Goal: Book appointment/travel/reservation

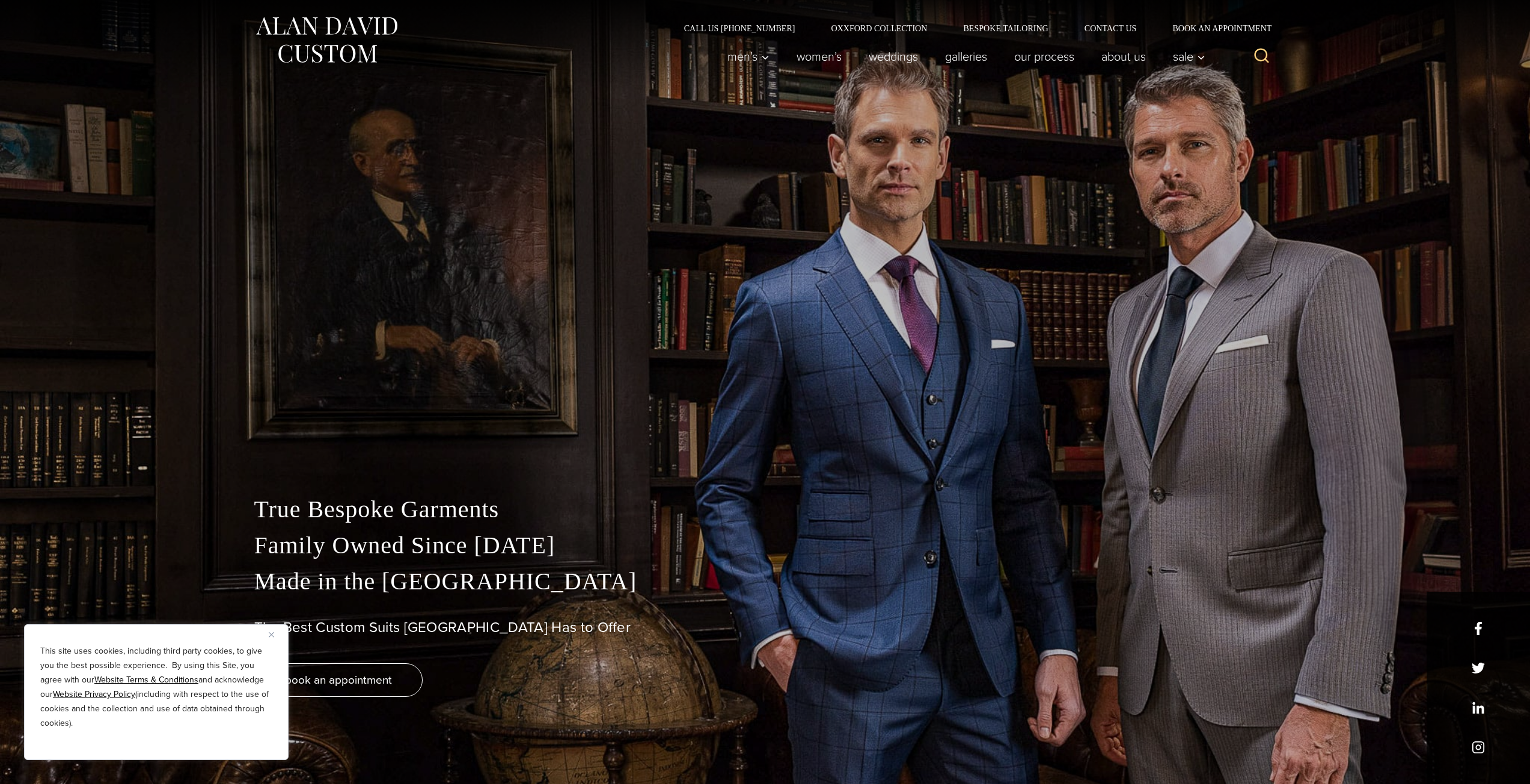
click at [271, 632] on img "Close" at bounding box center [271, 635] width 5 height 5
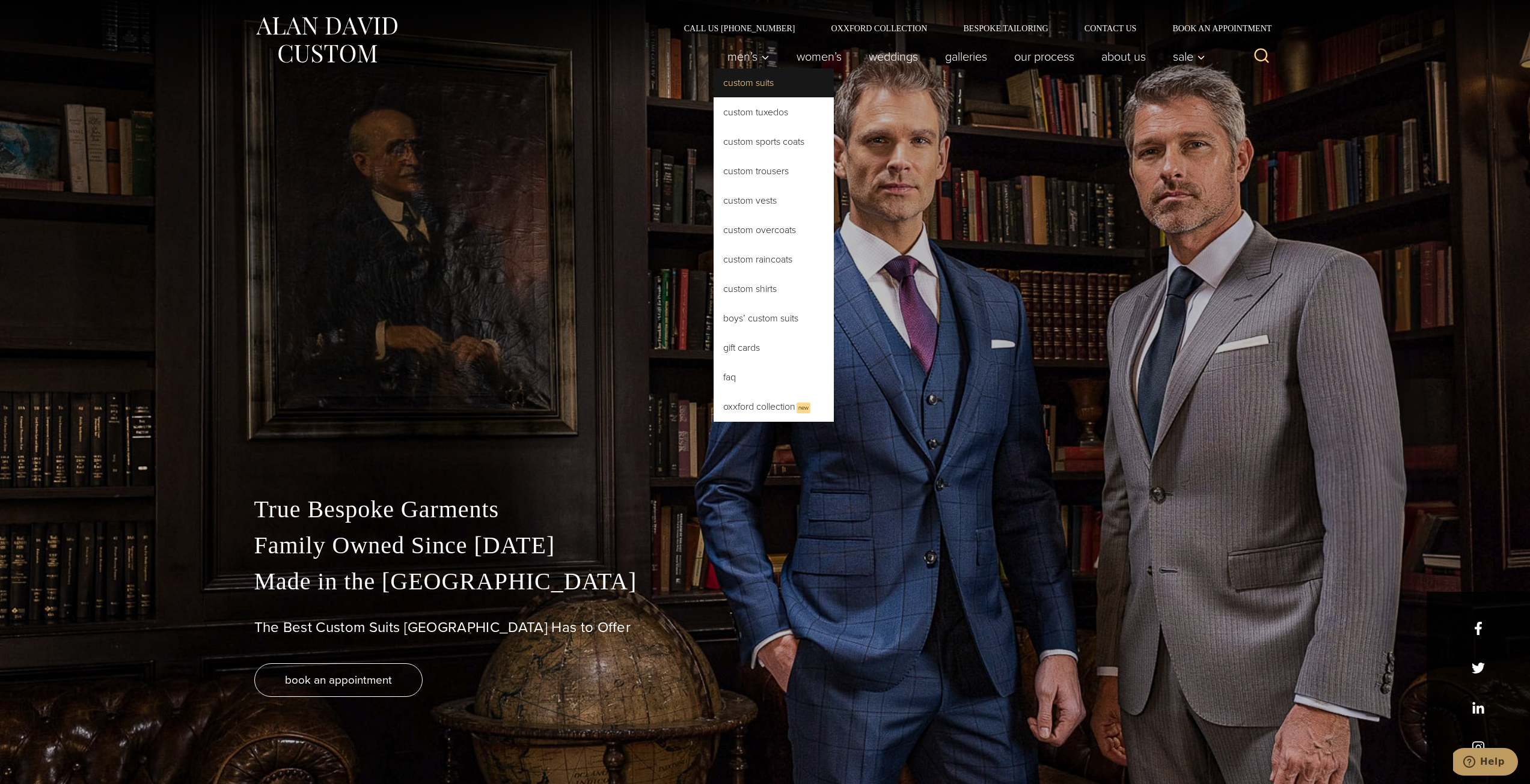
click at [751, 80] on link "Custom Suits" at bounding box center [773, 83] width 120 height 28
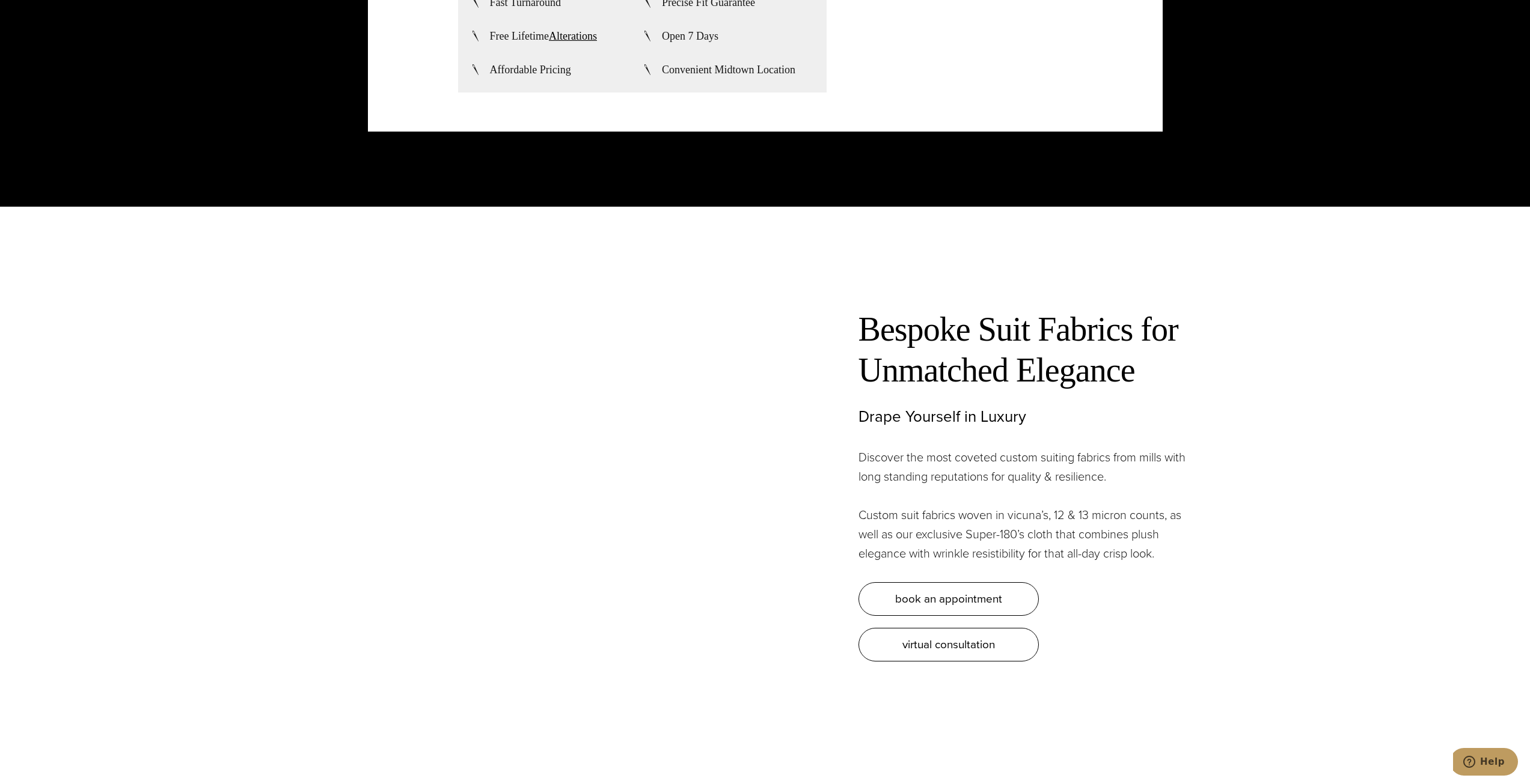
scroll to position [3906, 0]
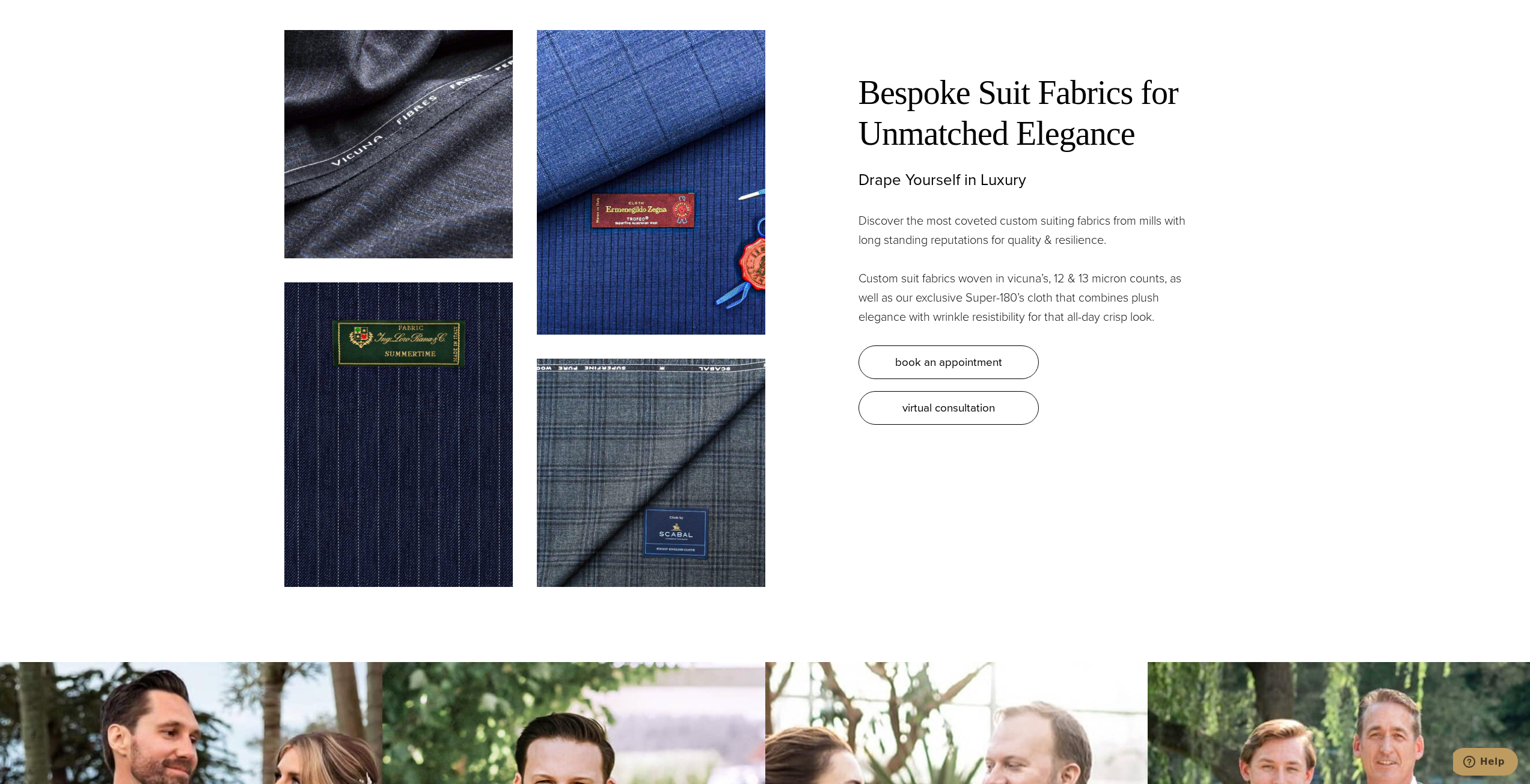
click at [401, 142] on img at bounding box center [398, 144] width 229 height 229
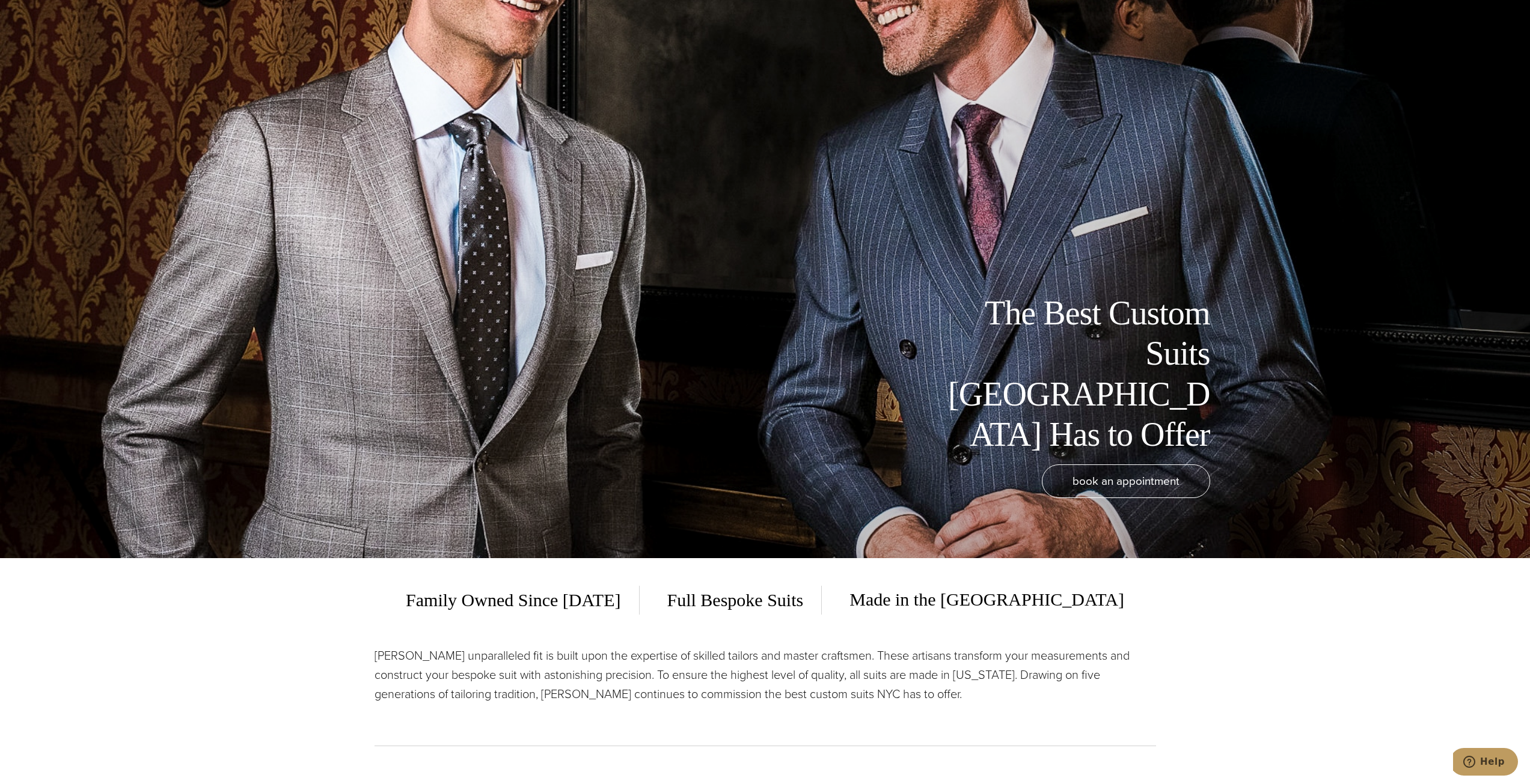
scroll to position [0, 0]
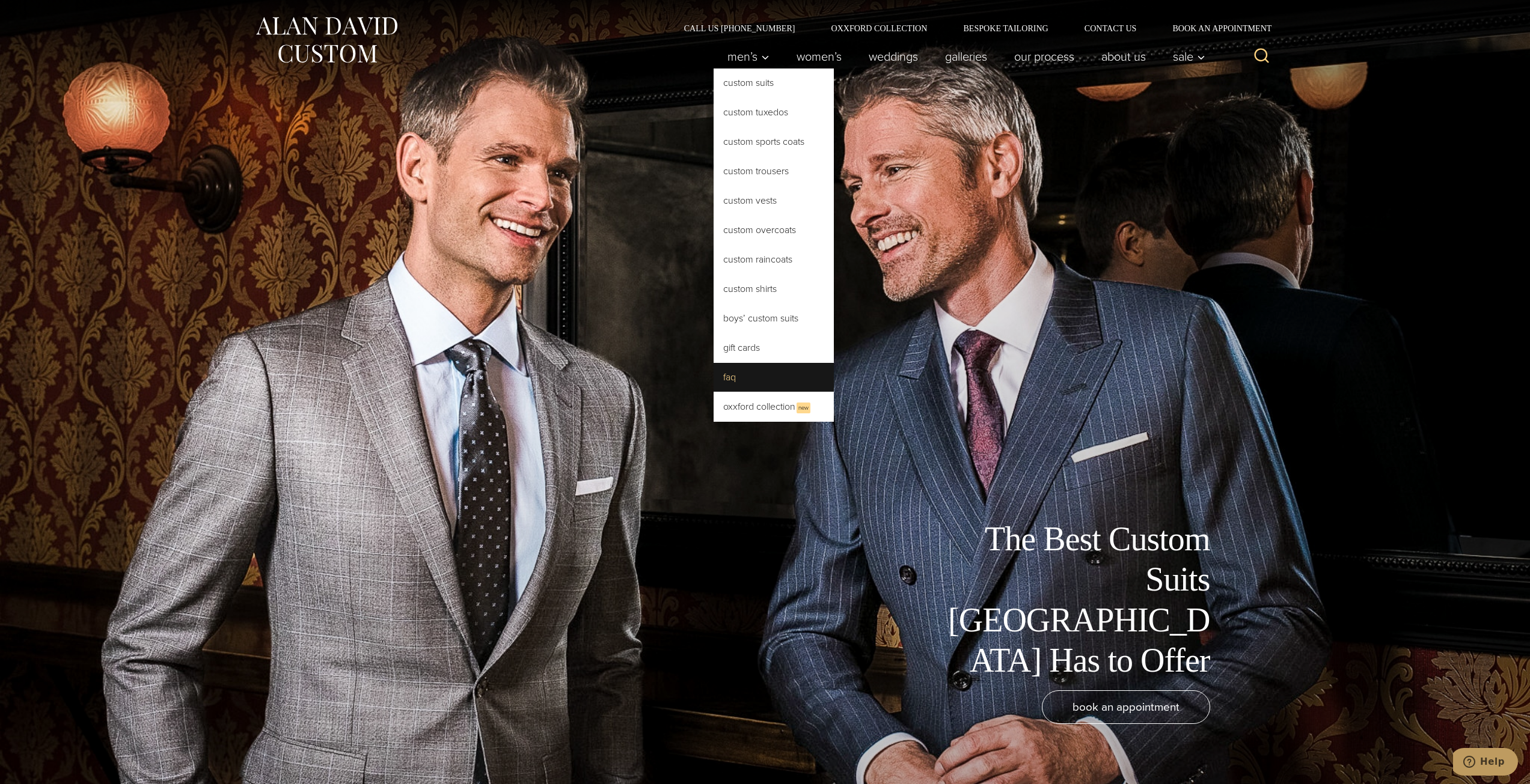
click at [748, 384] on link "FAQ" at bounding box center [773, 377] width 120 height 28
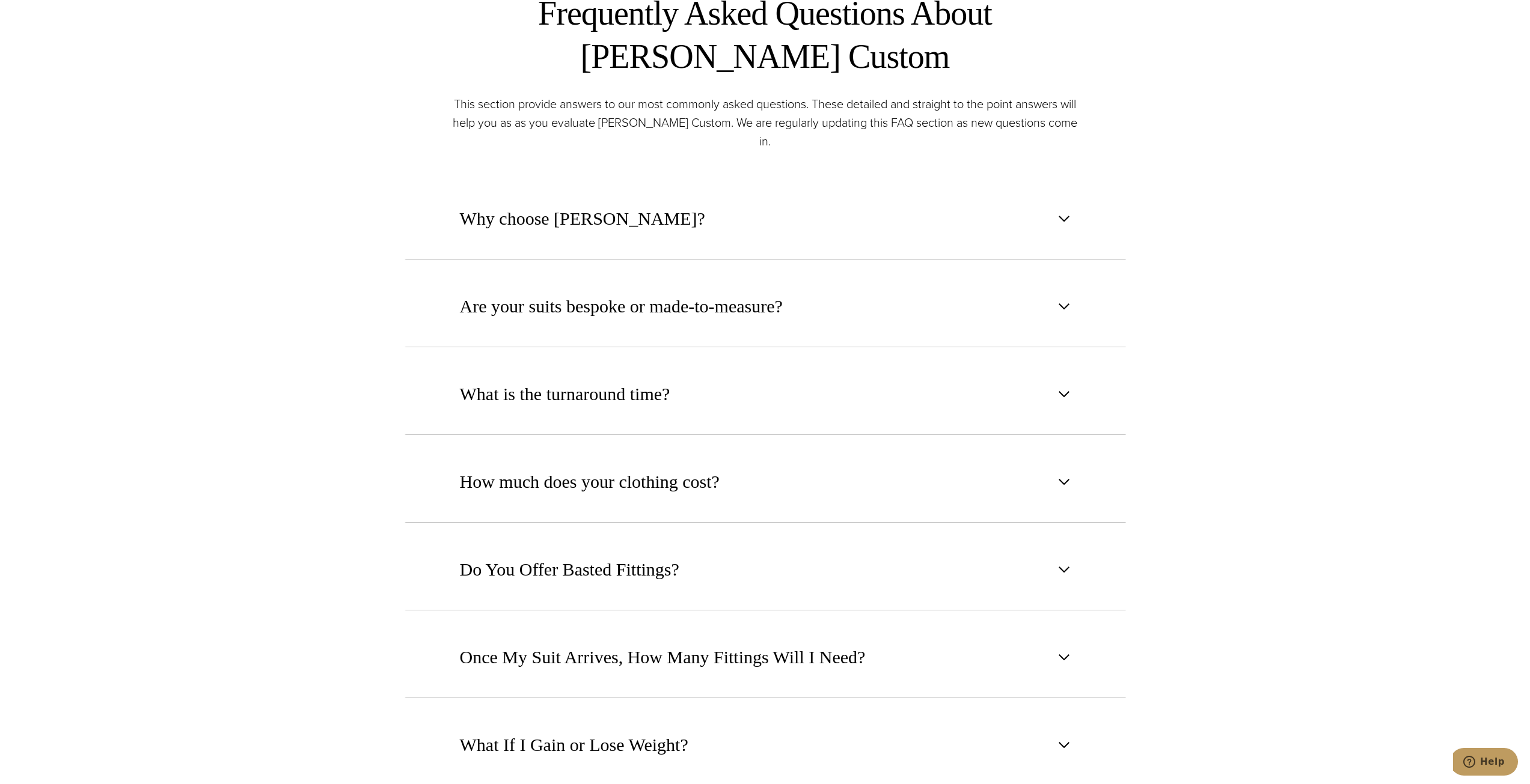
scroll to position [841, 0]
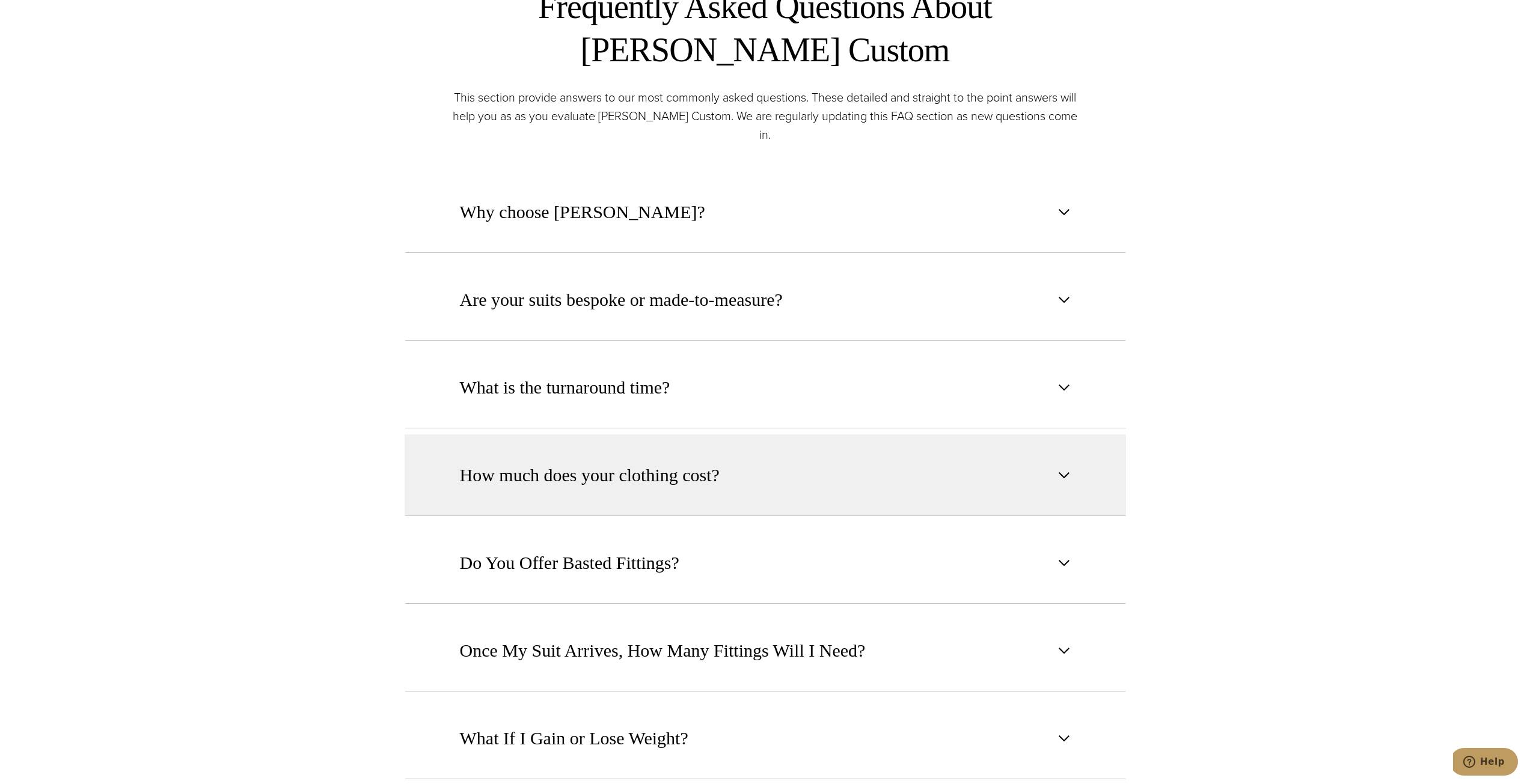
click at [738, 451] on button "How much does your clothing cost?" at bounding box center [765, 476] width 721 height 82
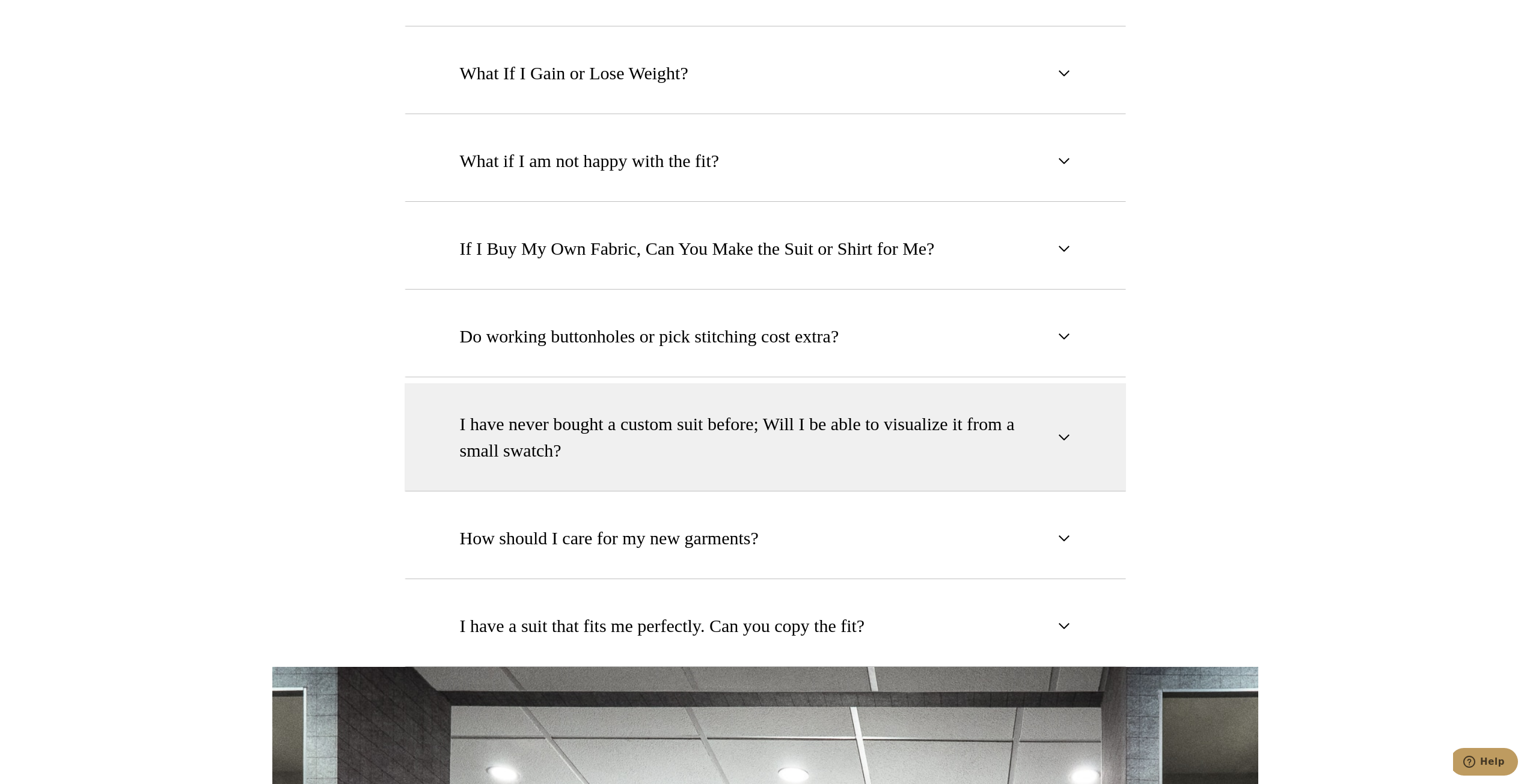
scroll to position [1742, 0]
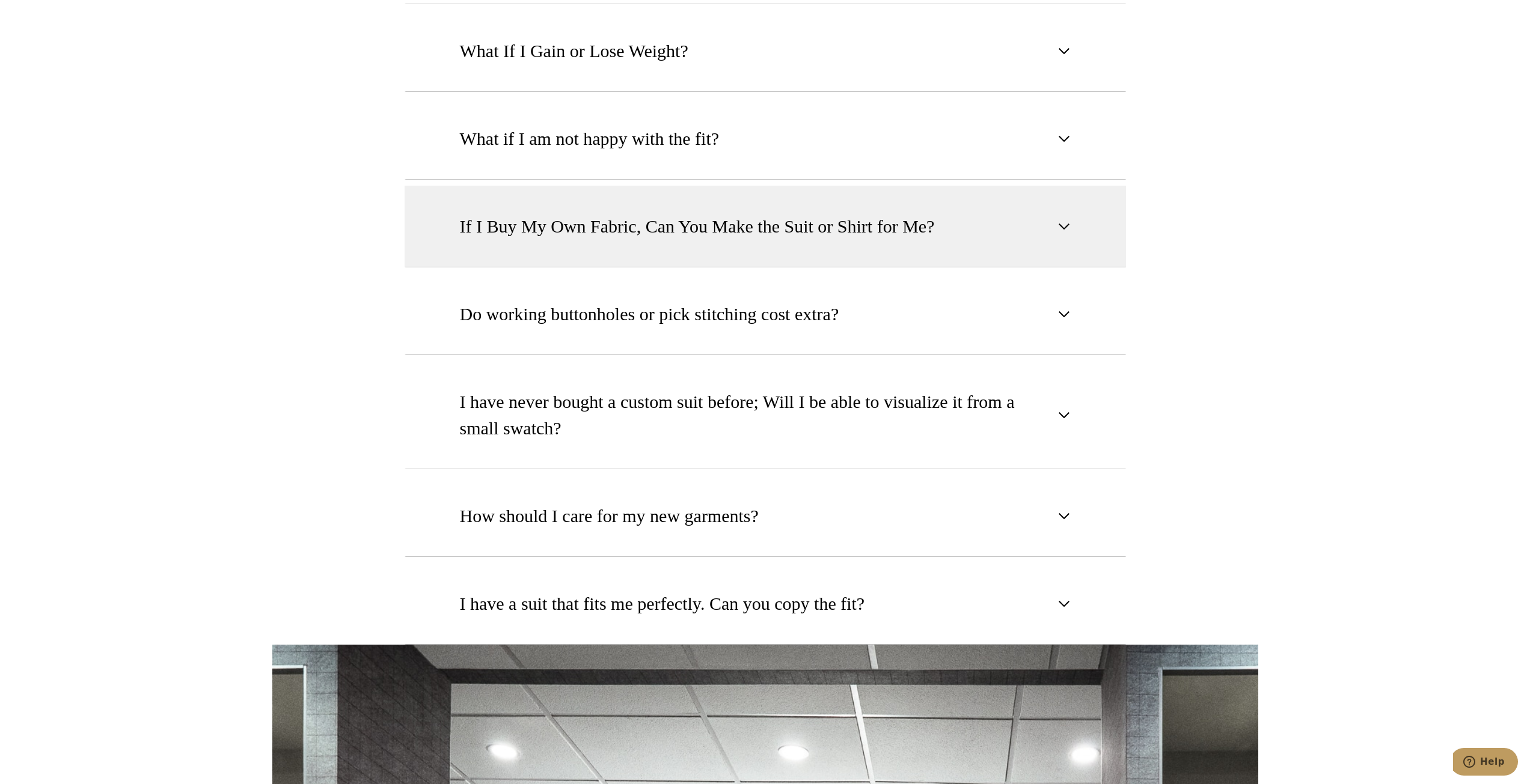
click at [586, 214] on span "If I Buy My Own Fabric, Can You Make the Suit or Shirt for Me?" at bounding box center [697, 227] width 475 height 27
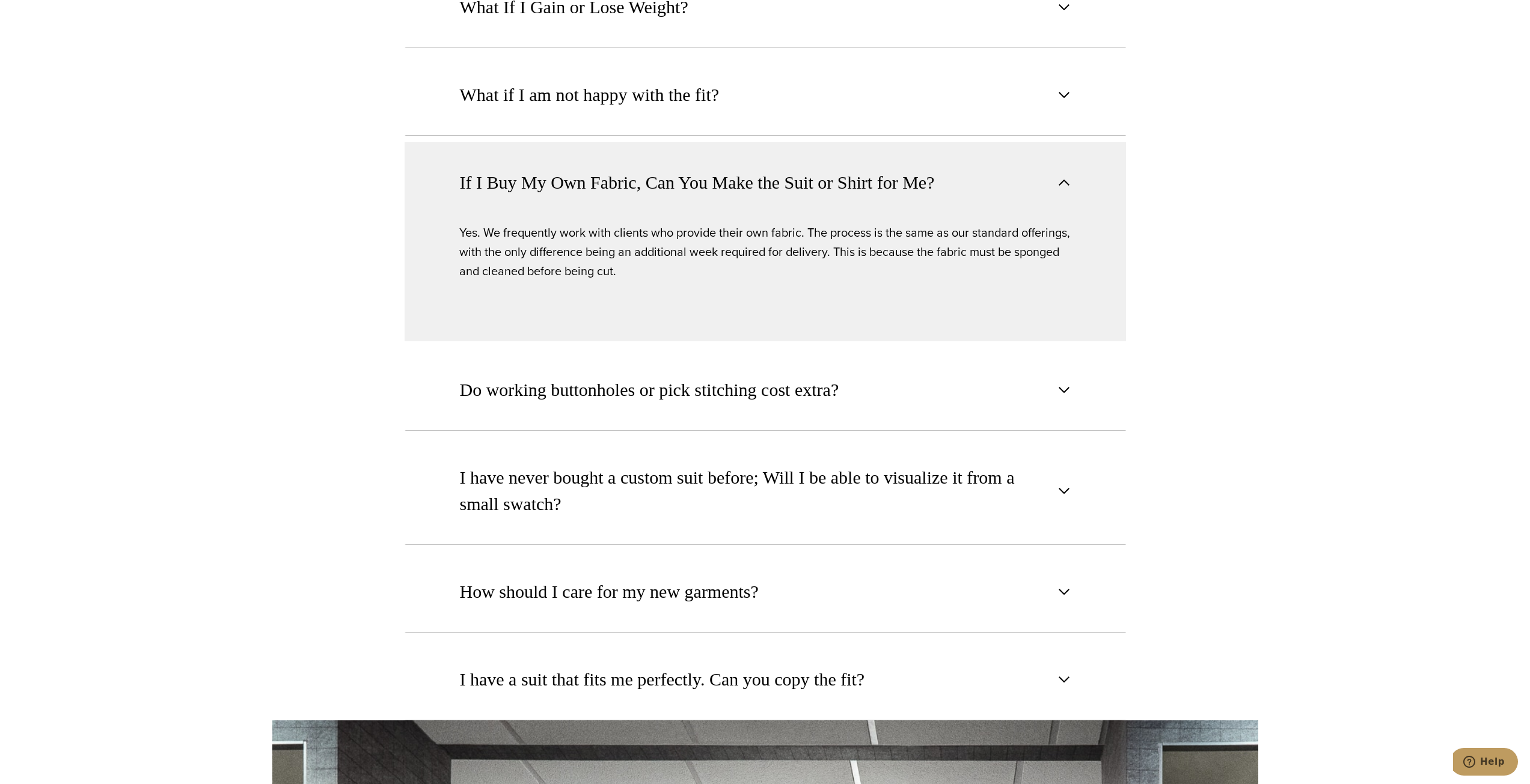
scroll to position [1525, 0]
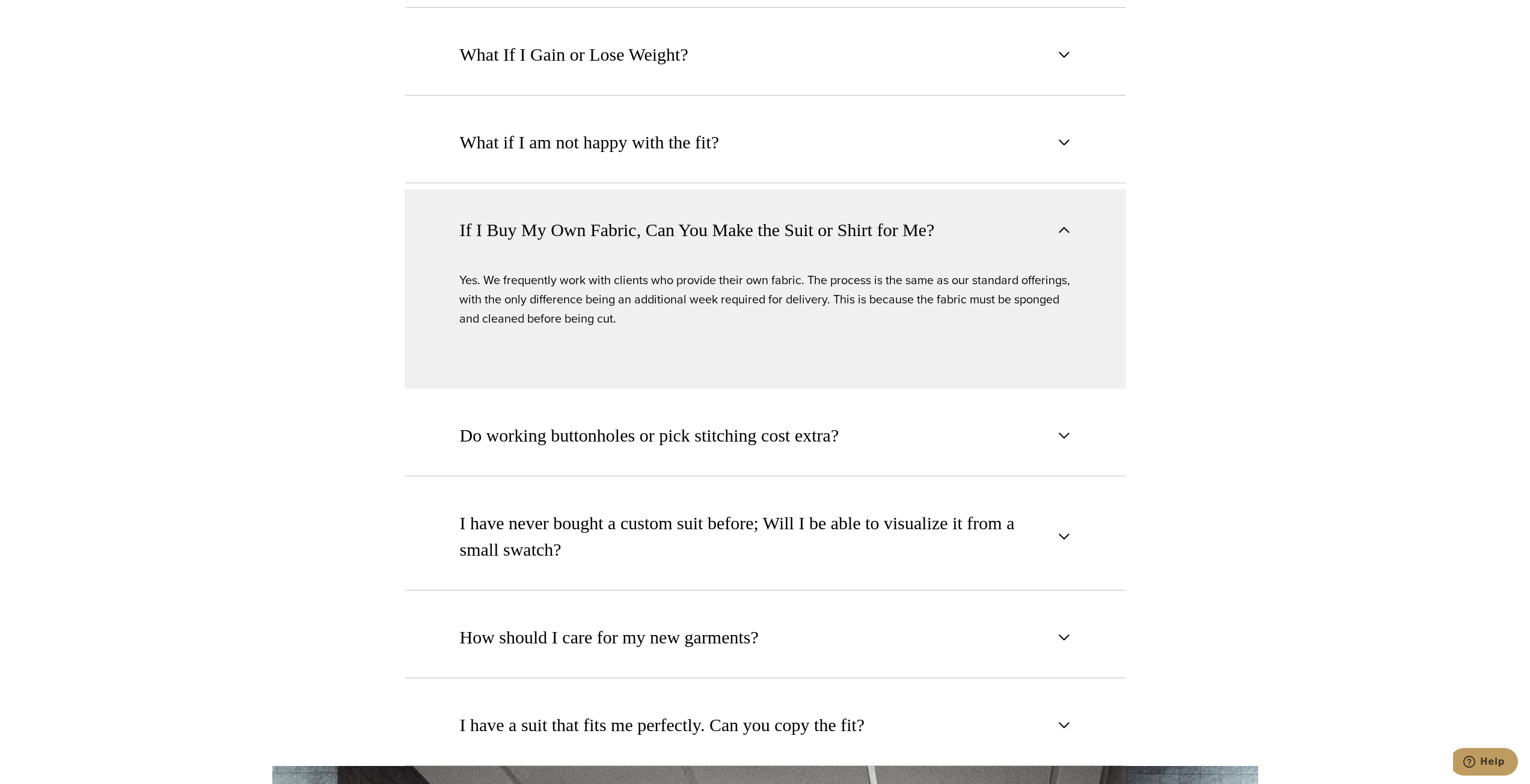
click at [586, 217] on span "If I Buy My Own Fabric, Can You Make the Suit or Shirt for Me?" at bounding box center [697, 230] width 475 height 27
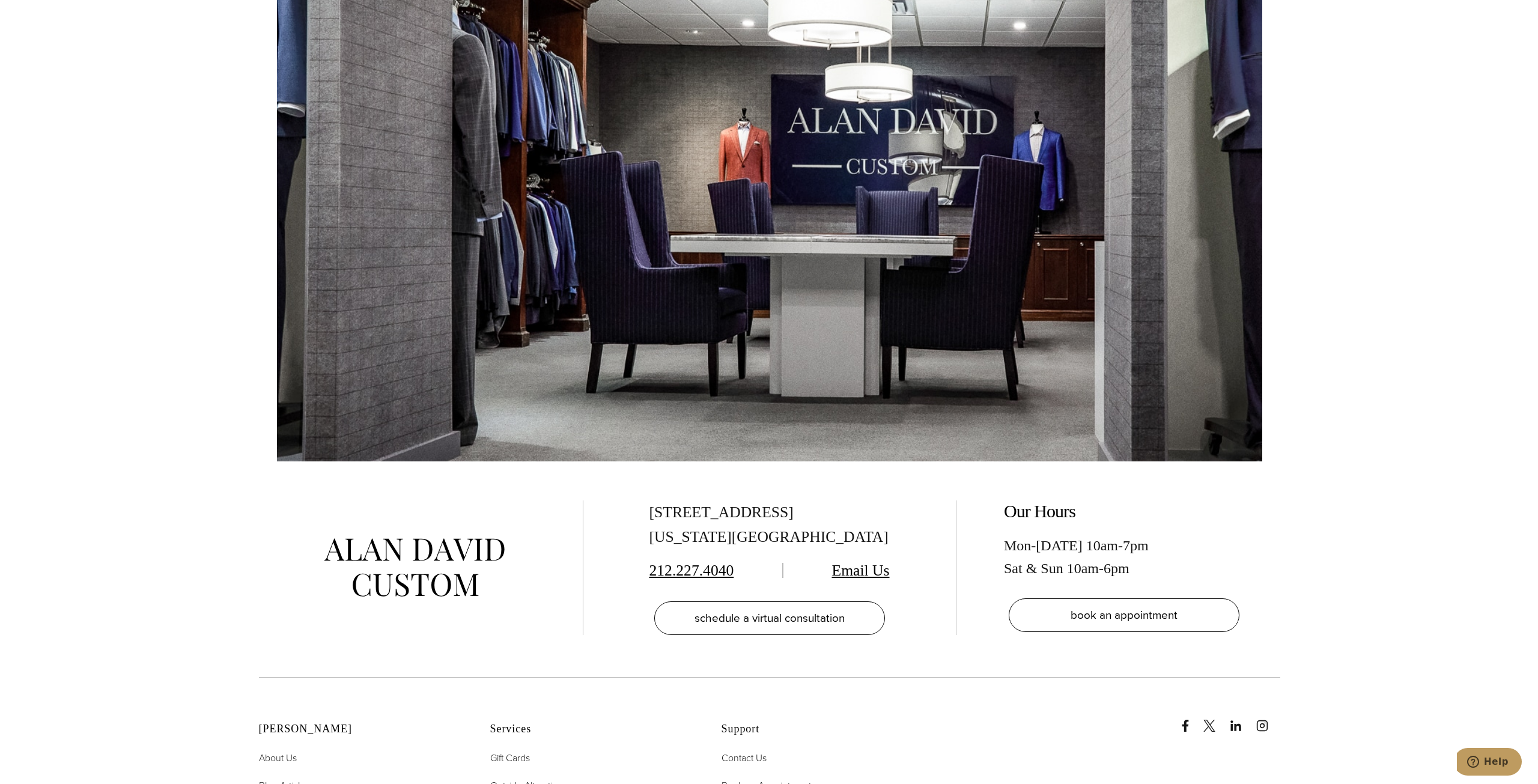
scroll to position [2736, 0]
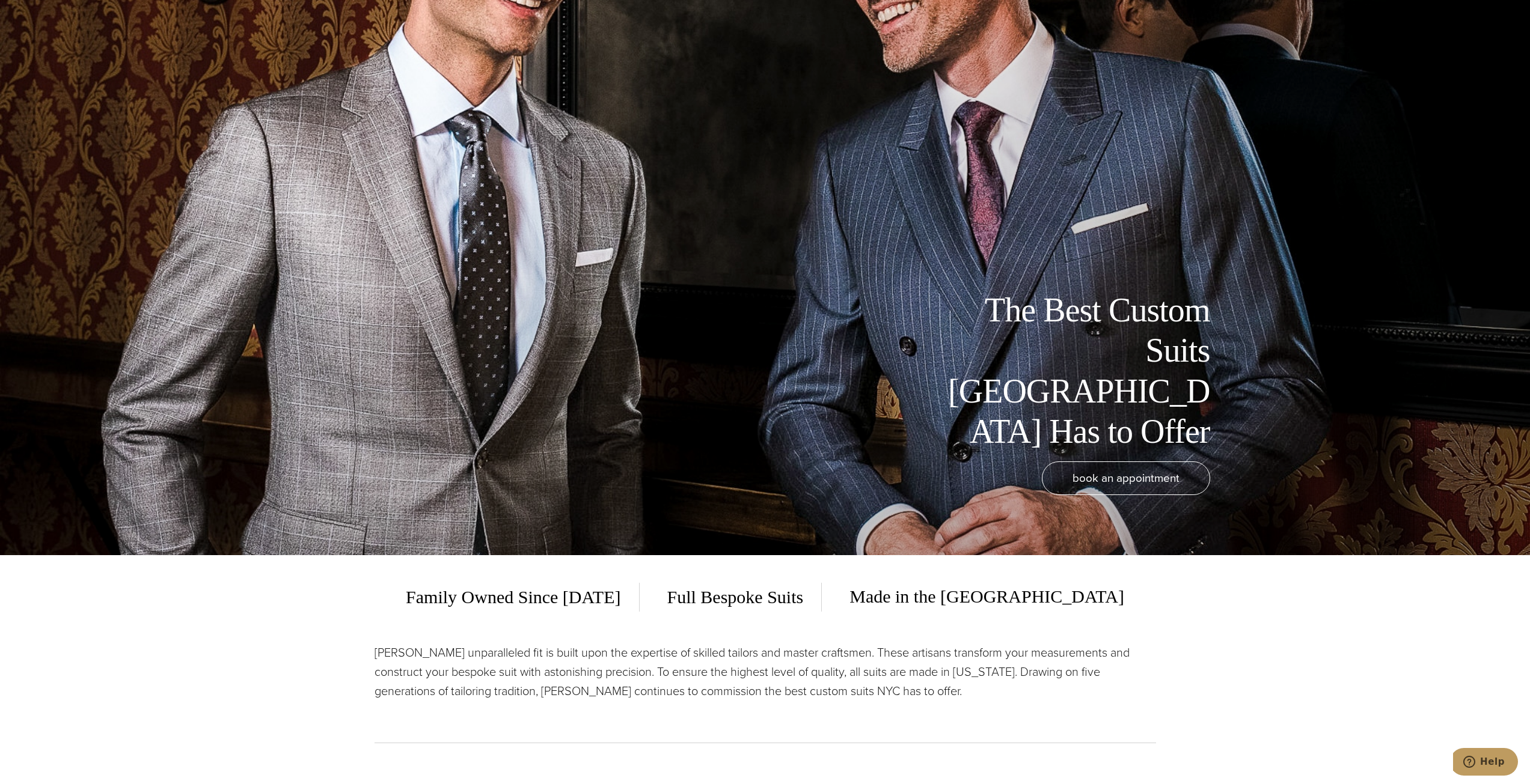
scroll to position [420, 0]
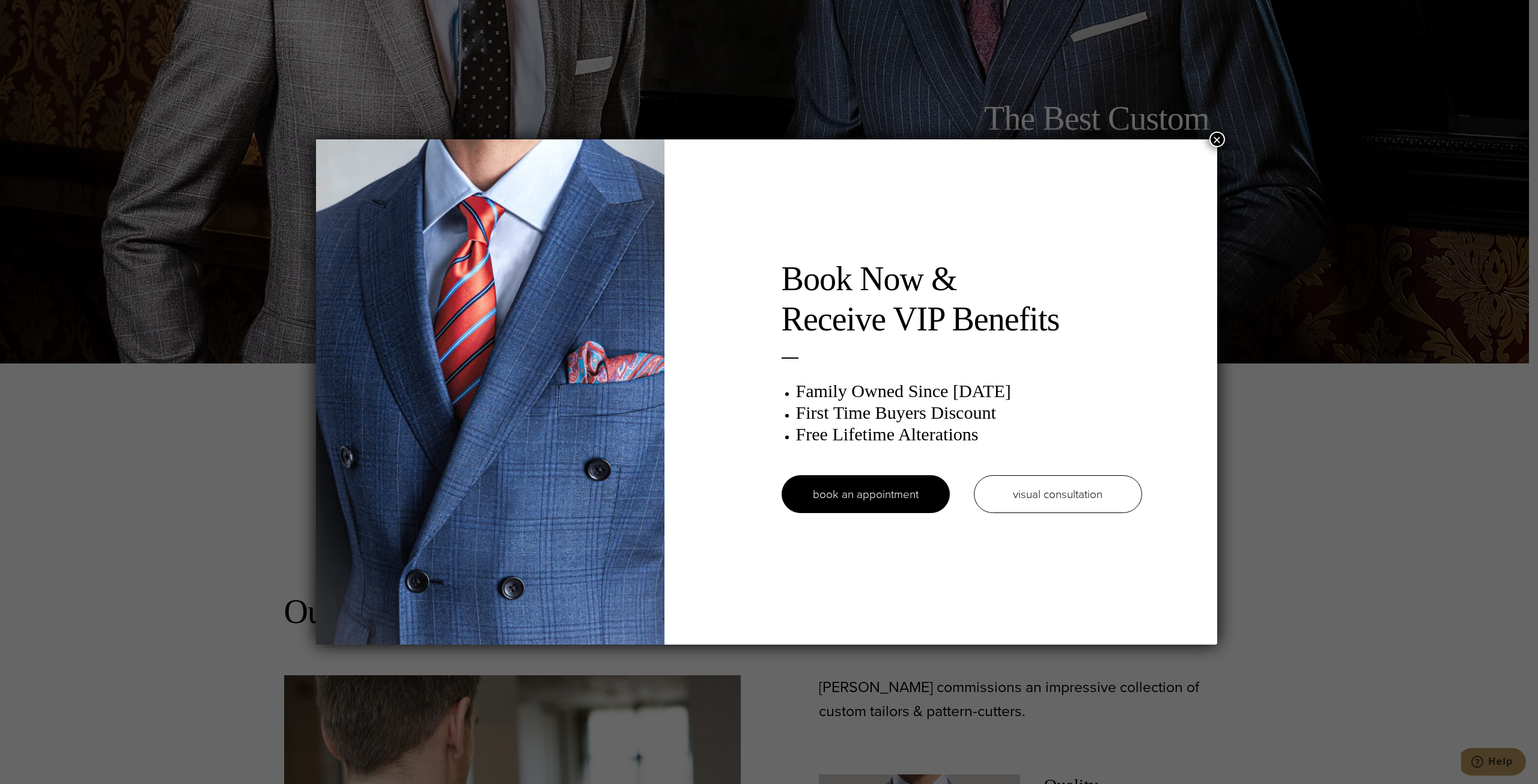
click at [1224, 139] on button "×" at bounding box center [1217, 139] width 16 height 16
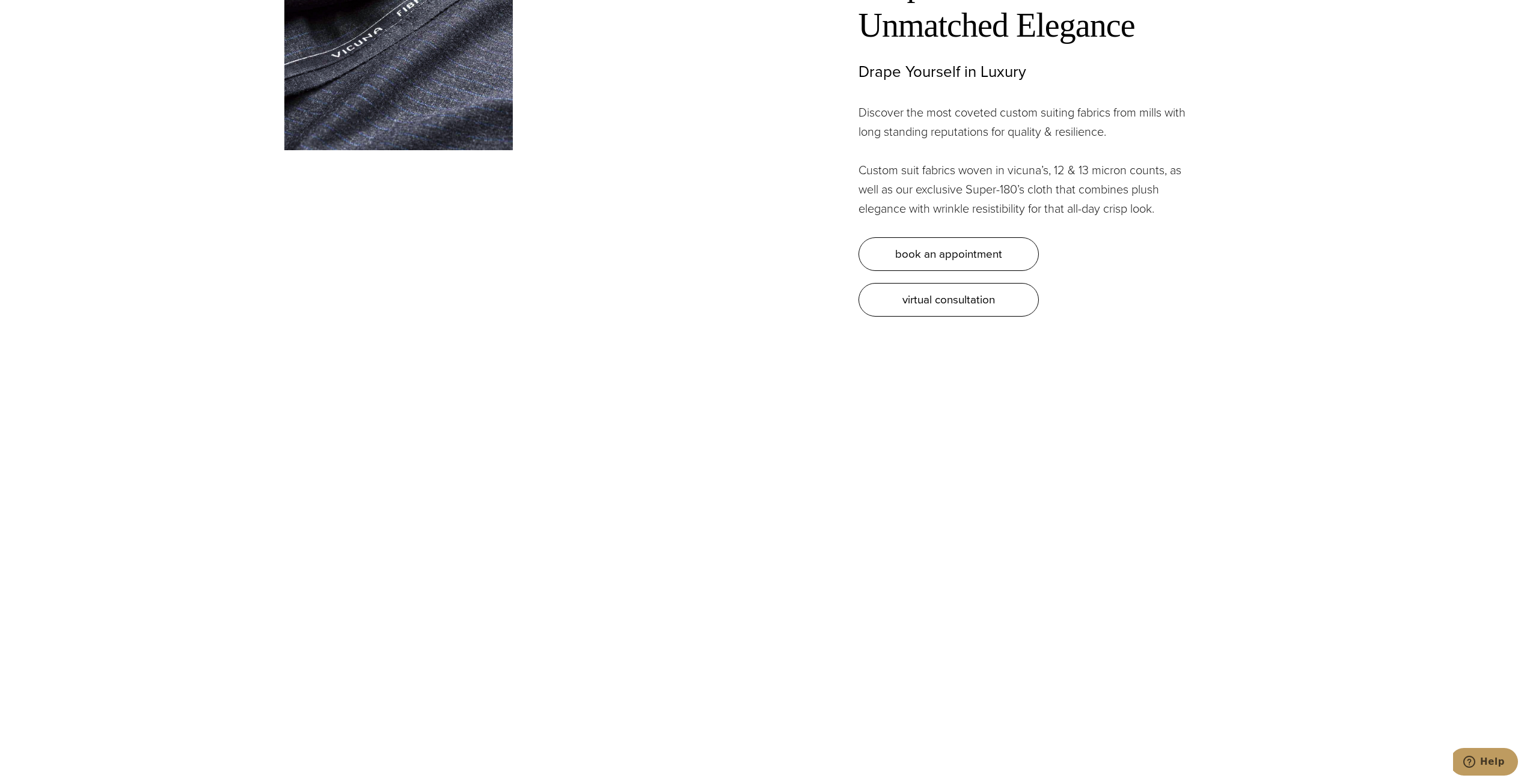
scroll to position [4026, 0]
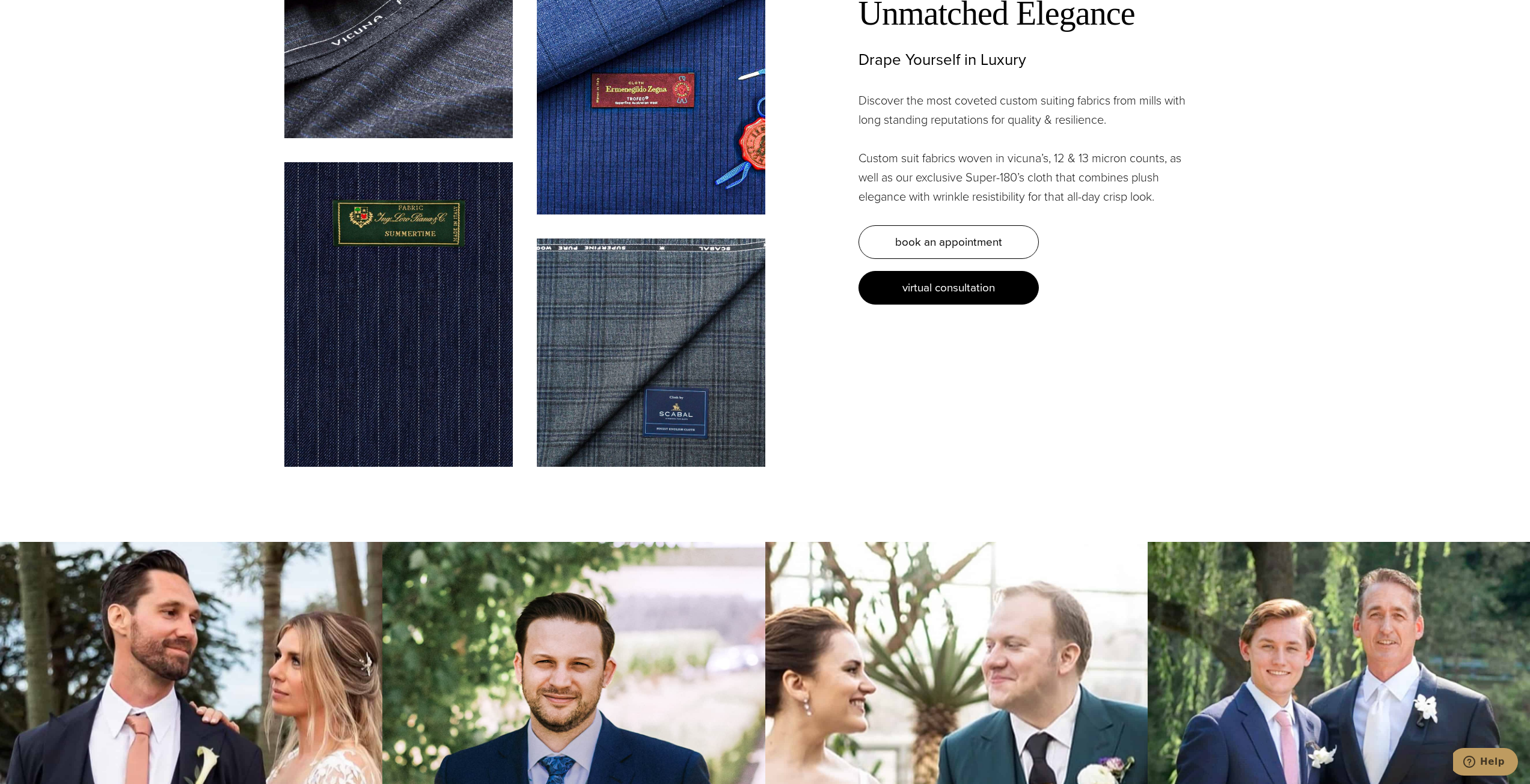
click at [978, 279] on span "virtual consultation" at bounding box center [948, 287] width 92 height 18
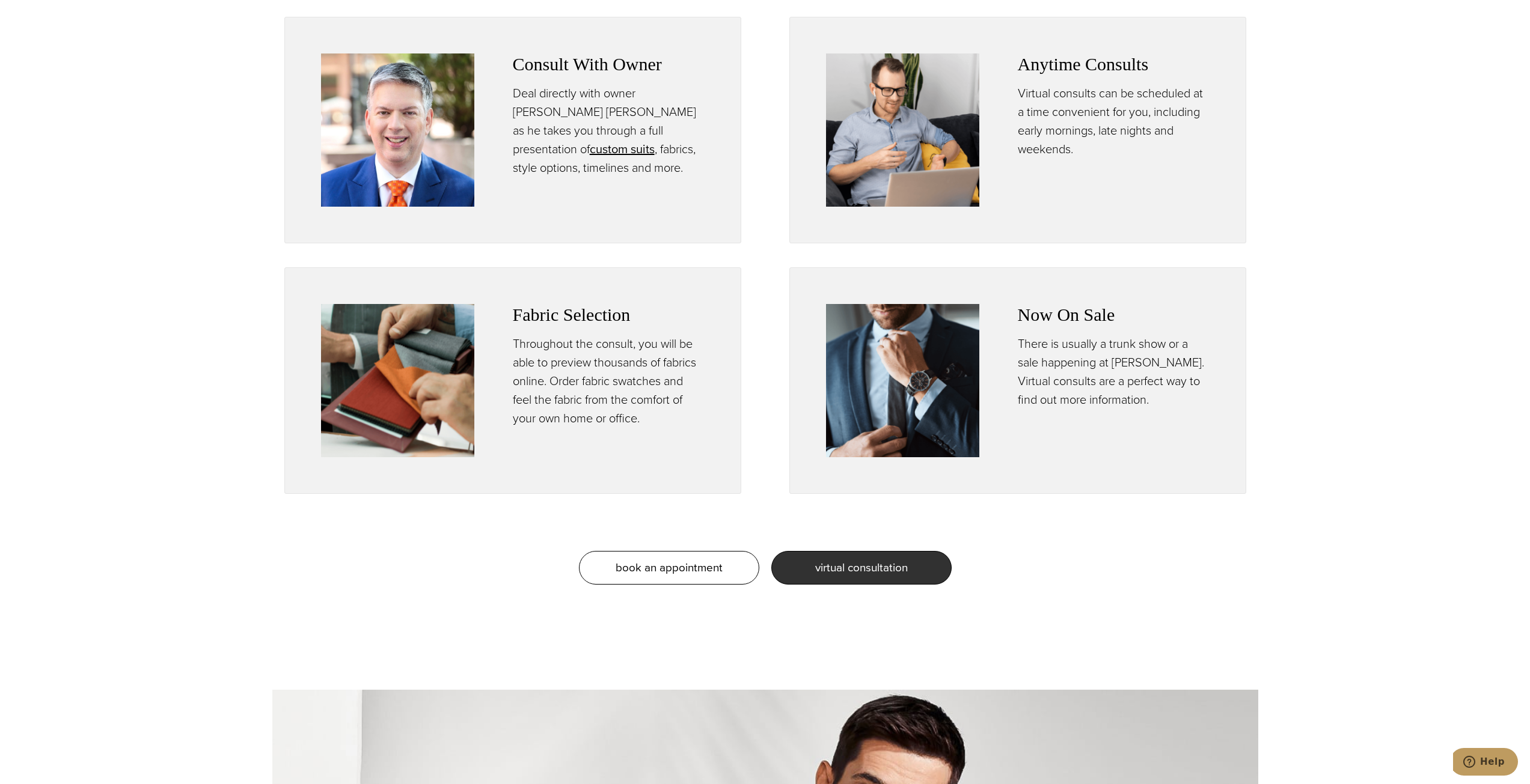
scroll to position [1081, 0]
